Goal: Task Accomplishment & Management: Complete application form

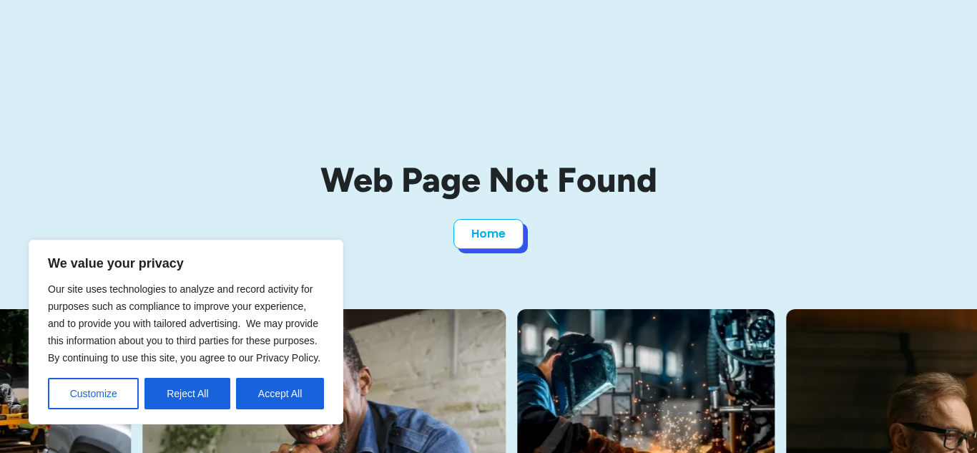
drag, startPoint x: 0, startPoint y: 0, endPoint x: 506, endPoint y: 235, distance: 558.2
click at [506, 235] on link "Home" at bounding box center [489, 234] width 70 height 30
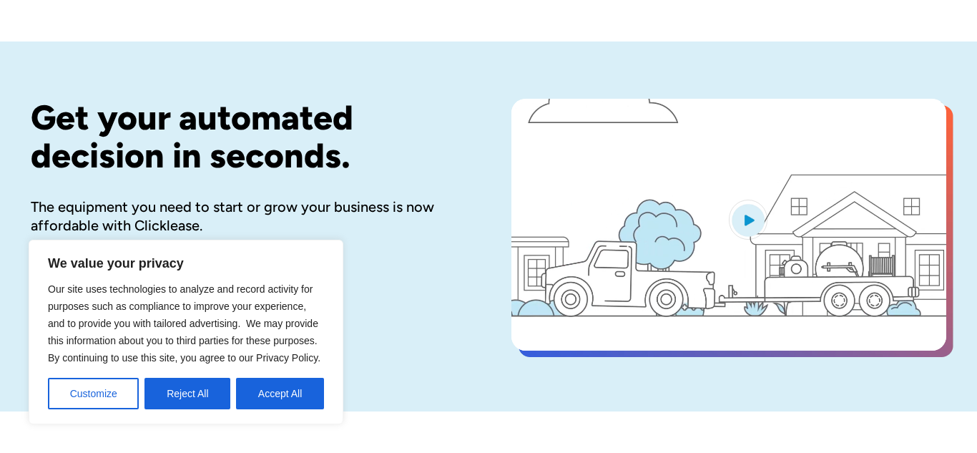
scroll to position [51, 0]
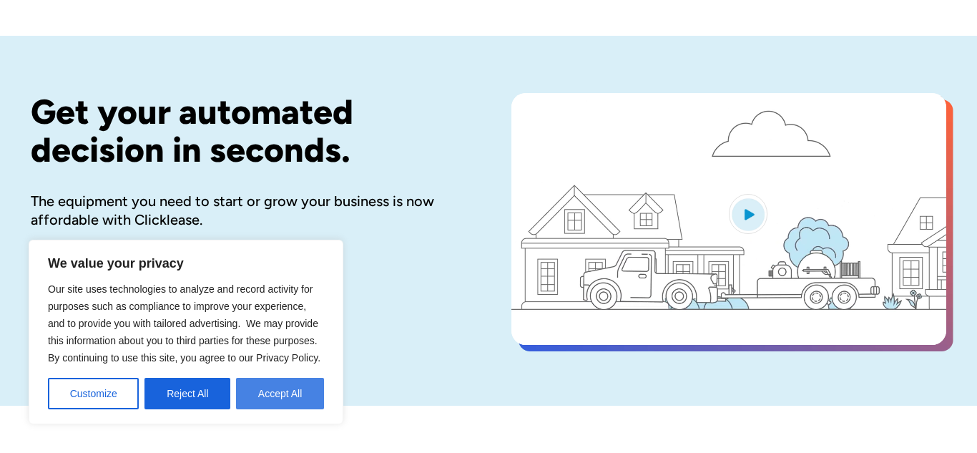
click at [264, 389] on button "Accept All" at bounding box center [280, 393] width 88 height 31
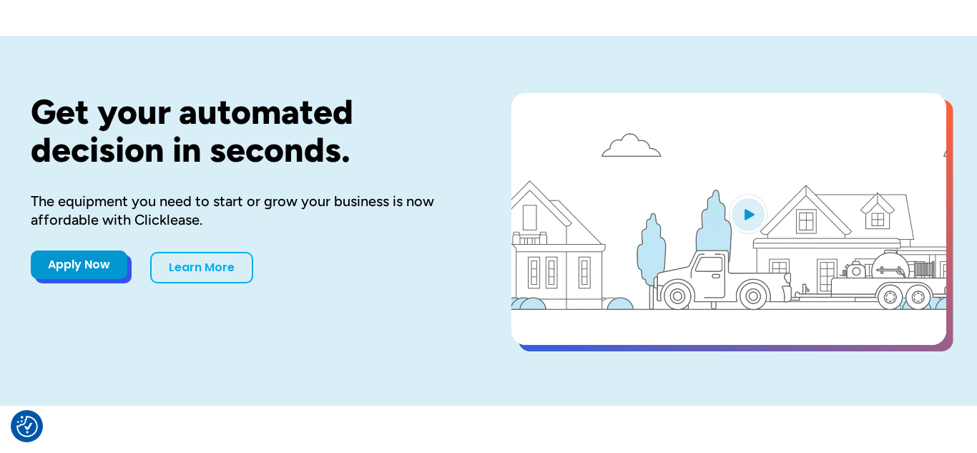
click at [100, 267] on link "Apply Now" at bounding box center [79, 264] width 97 height 29
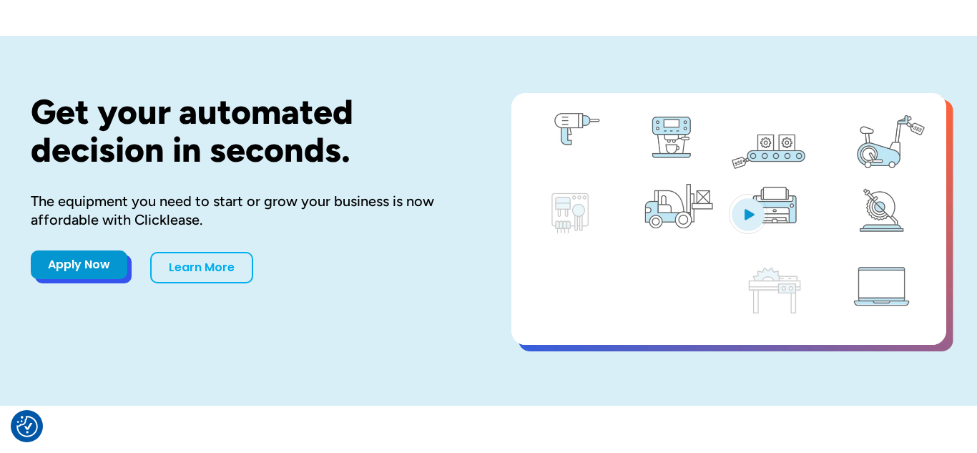
click at [95, 272] on link "Apply Now" at bounding box center [79, 264] width 97 height 29
